Goal: Task Accomplishment & Management: Manage account settings

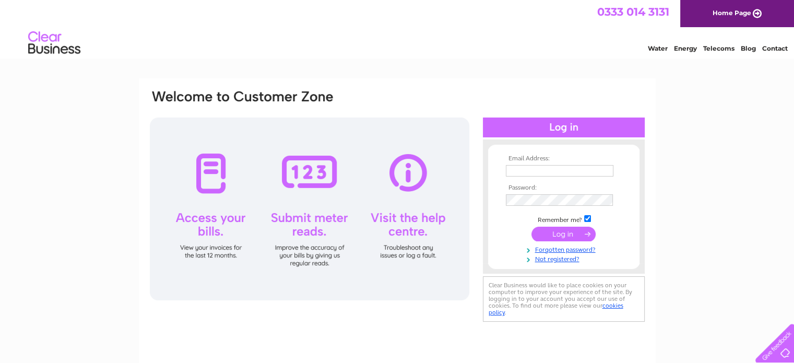
click at [511, 168] on input "text" at bounding box center [560, 170] width 108 height 11
type input "rggiovino@aol.com"
click at [589, 218] on input "checkbox" at bounding box center [587, 218] width 7 height 7
checkbox input "false"
click at [567, 236] on input "submit" at bounding box center [563, 234] width 64 height 15
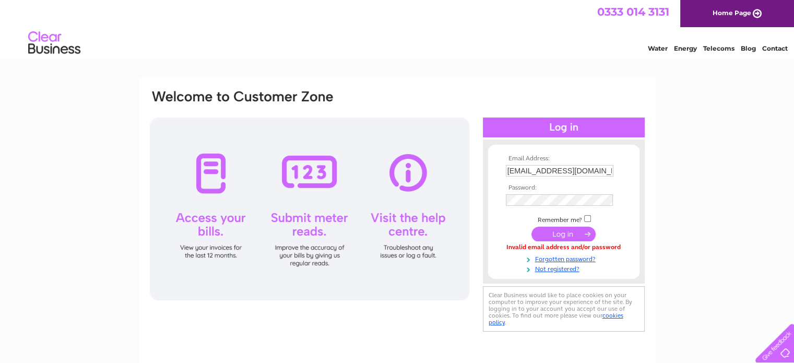
click at [567, 233] on input "submit" at bounding box center [563, 234] width 64 height 15
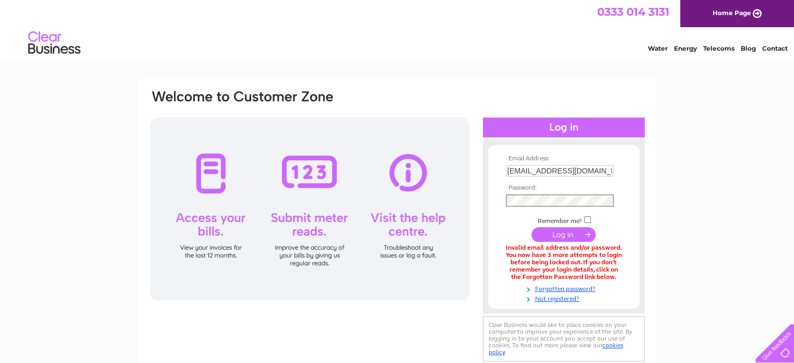
click at [564, 235] on input "submit" at bounding box center [563, 234] width 64 height 15
click at [559, 235] on input "submit" at bounding box center [563, 234] width 64 height 15
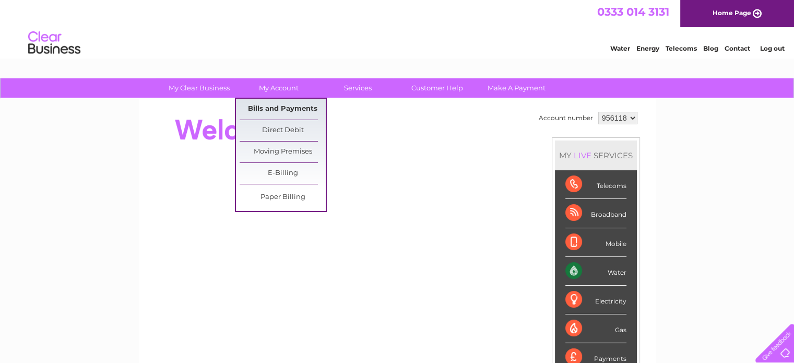
click at [281, 104] on link "Bills and Payments" at bounding box center [283, 109] width 86 height 21
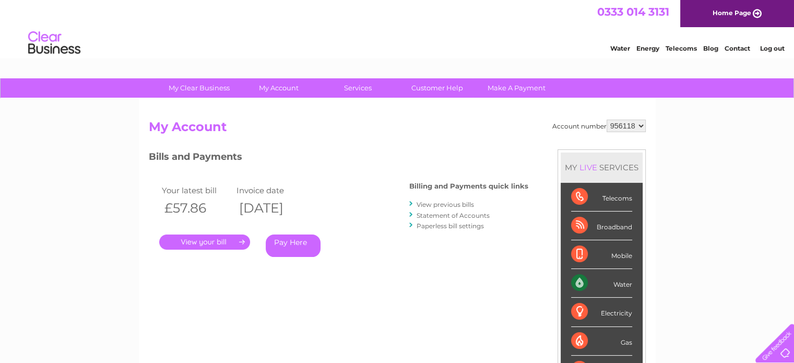
click at [219, 245] on link "." at bounding box center [204, 241] width 91 height 15
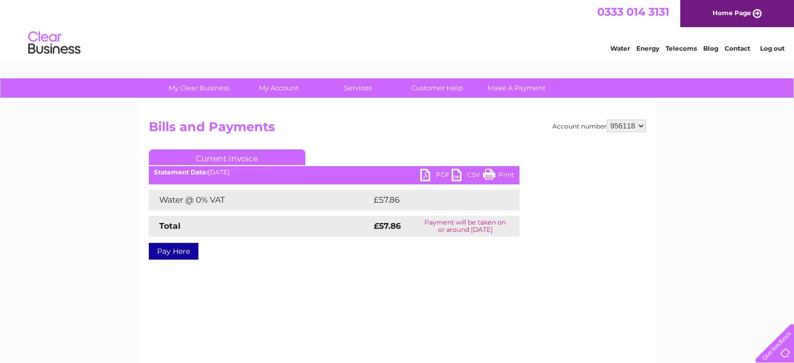
click at [437, 173] on link "PDF" at bounding box center [435, 176] width 31 height 15
click at [776, 48] on link "Log out" at bounding box center [772, 48] width 25 height 8
